Goal: Information Seeking & Learning: Learn about a topic

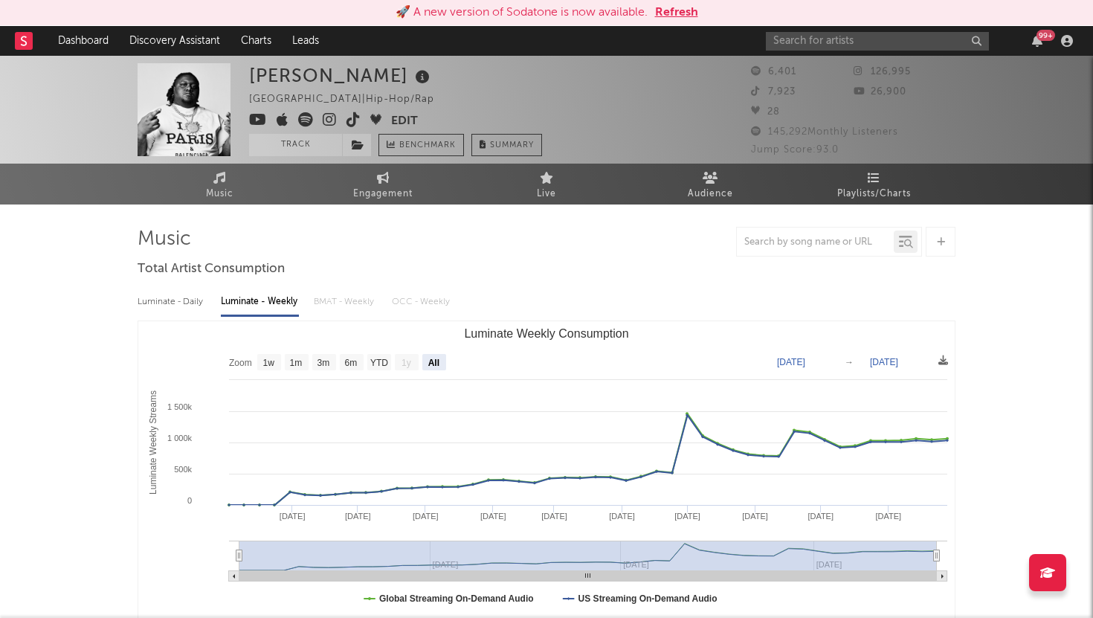
select select "All"
drag, startPoint x: 0, startPoint y: 0, endPoint x: 679, endPoint y: 12, distance: 678.7
click at [679, 12] on button "Refresh" at bounding box center [676, 13] width 43 height 18
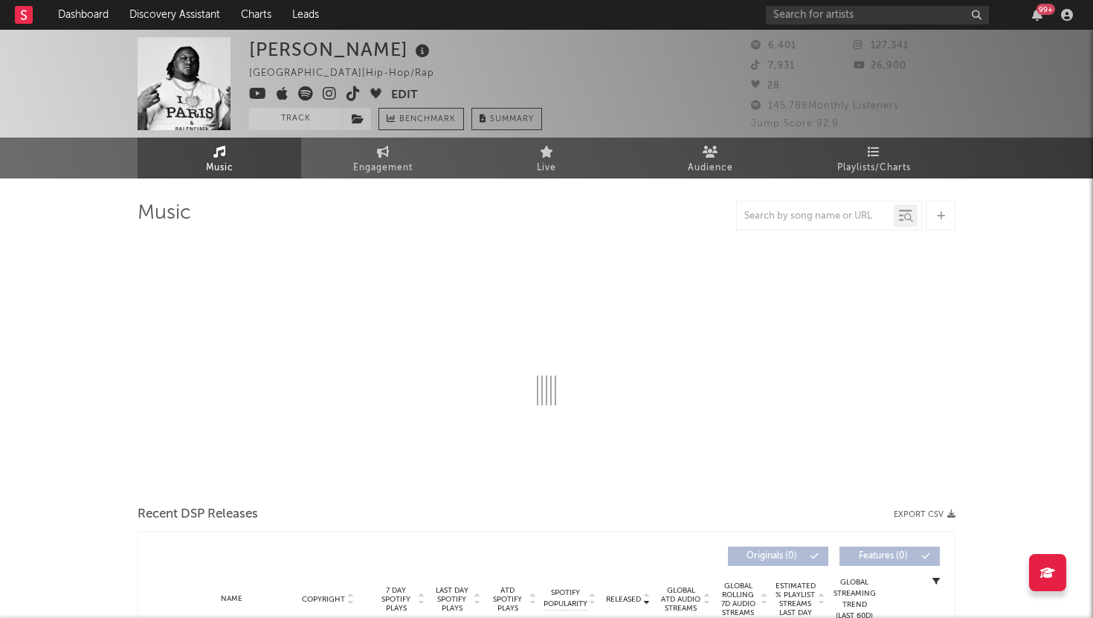
select select "6m"
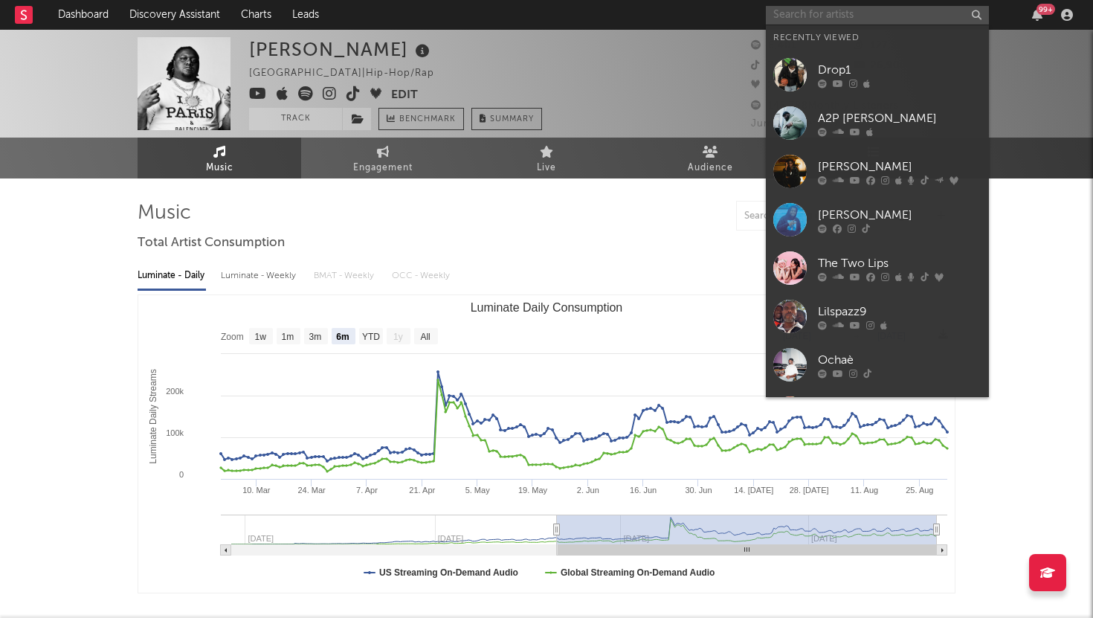
click at [841, 15] on input "text" at bounding box center [877, 15] width 223 height 19
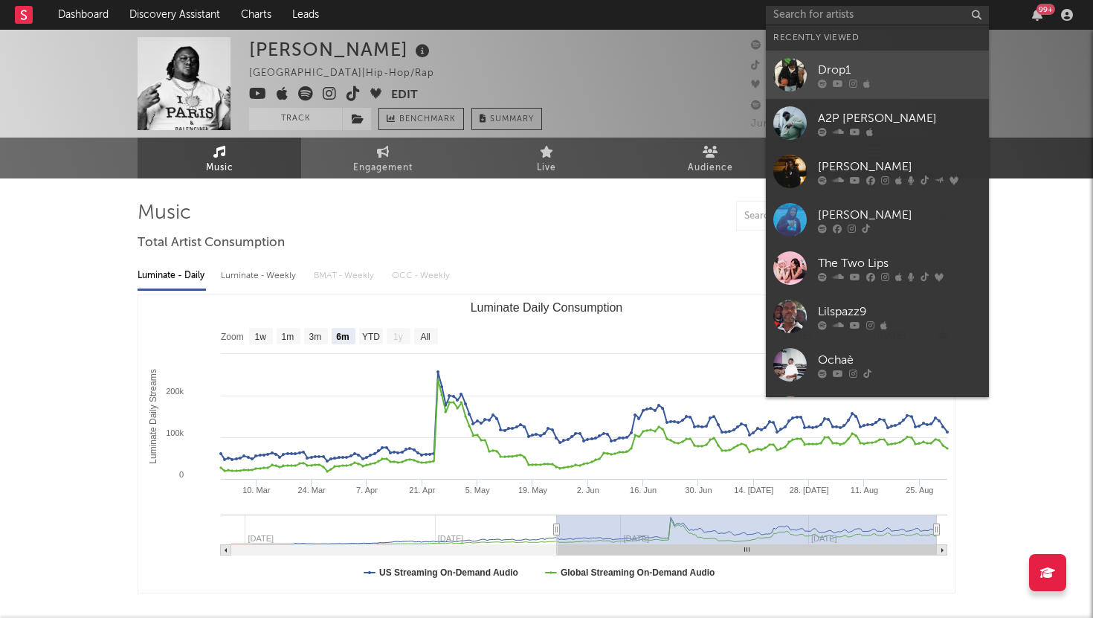
click at [837, 62] on div "Drop1" at bounding box center [900, 70] width 164 height 18
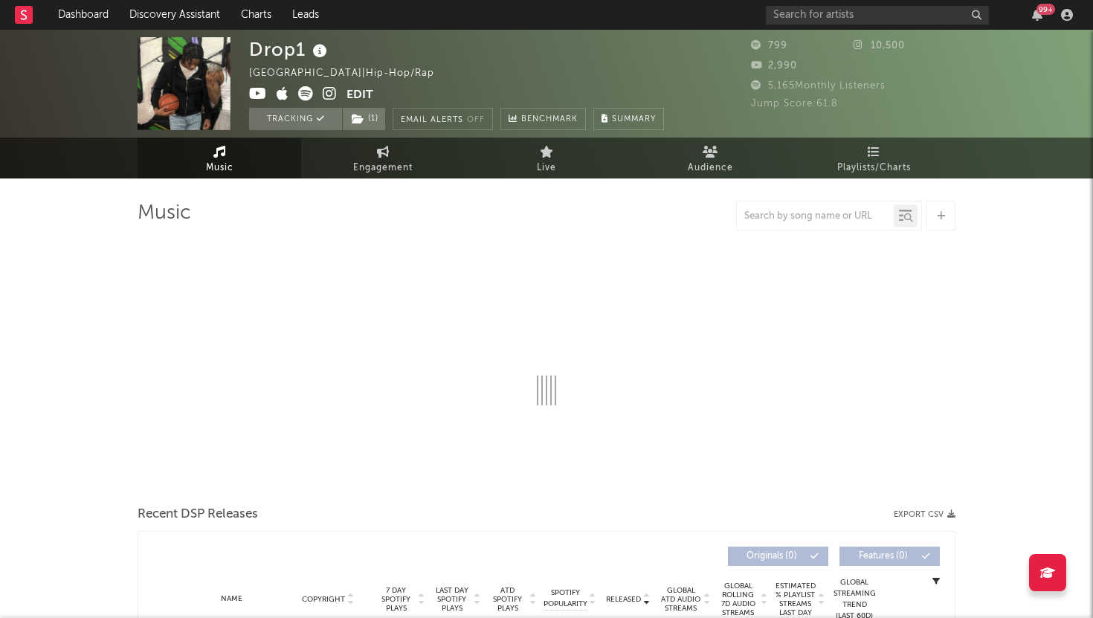
select select "1w"
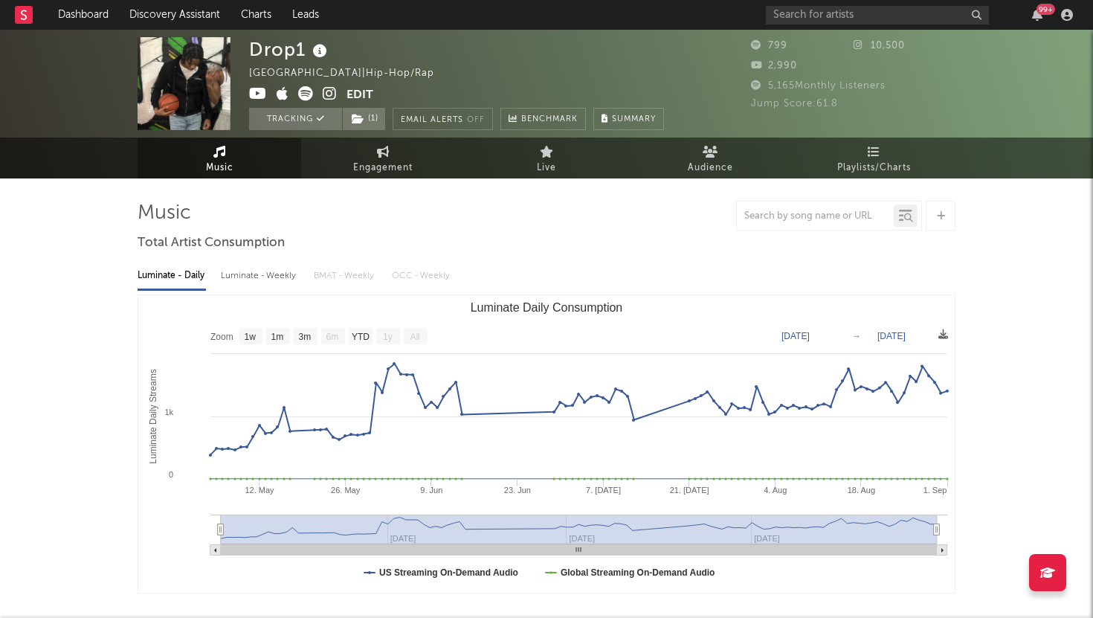
click at [263, 274] on div "Luminate - Weekly" at bounding box center [260, 275] width 78 height 25
select select "6m"
